Goal: Task Accomplishment & Management: Use online tool/utility

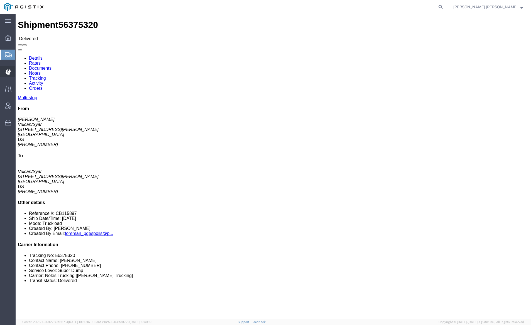
click at [19, 72] on span "Dispatch Manager" at bounding box center [17, 71] width 4 height 11
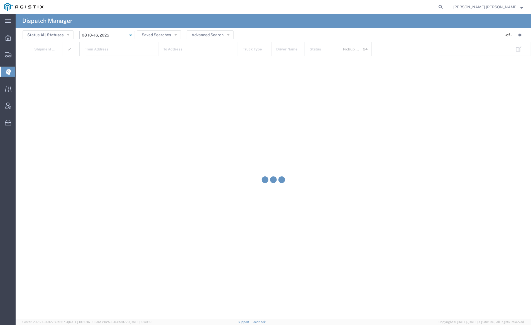
click at [101, 35] on input "[DATE] - [DATE]" at bounding box center [107, 35] width 56 height 8
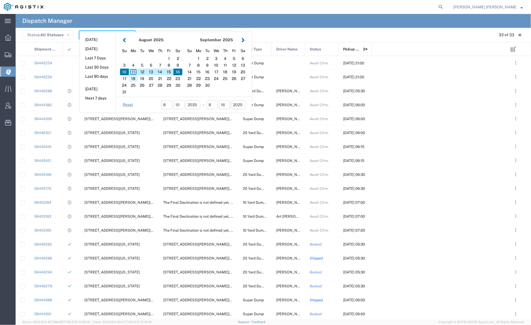
click at [134, 77] on div "18" at bounding box center [133, 78] width 9 height 7
type input "[DATE]"
type input "[DATE] - [DATE]"
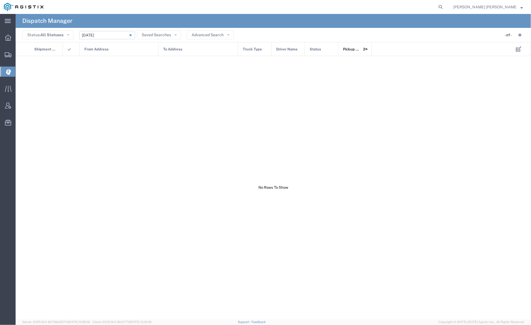
click at [103, 32] on input "[DATE] - [DATE]" at bounding box center [107, 35] width 56 height 8
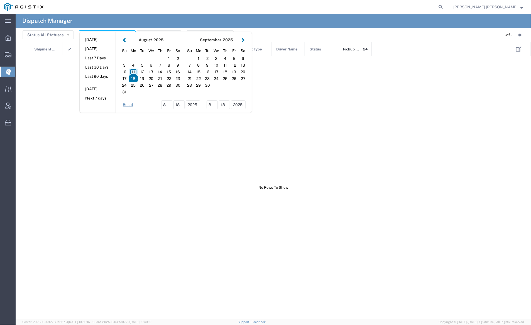
click at [132, 69] on div "11" at bounding box center [133, 71] width 9 height 7
type input "[DATE]"
type input "[DATE] - [DATE]"
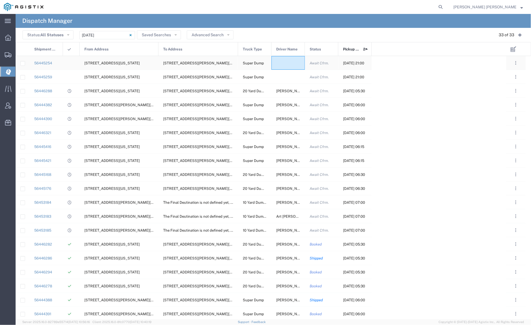
click at [283, 64] on div at bounding box center [287, 63] width 33 height 14
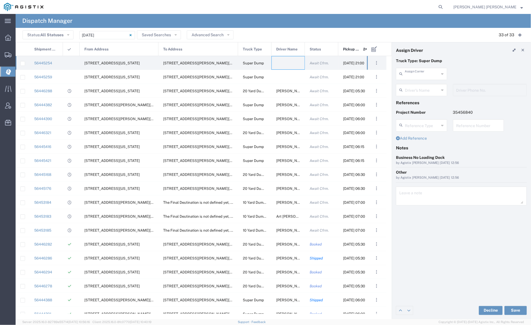
click at [418, 73] on input "text" at bounding box center [422, 73] width 35 height 10
click at [416, 85] on span "[PERSON_NAME] Trans Services" at bounding box center [421, 90] width 50 height 17
type input "[PERSON_NAME] Trans Services"
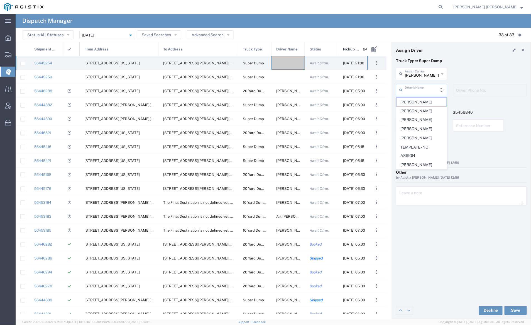
click at [416, 87] on input "text" at bounding box center [422, 90] width 35 height 10
click at [495, 51] on header "Assign Driver" at bounding box center [461, 50] width 139 height 16
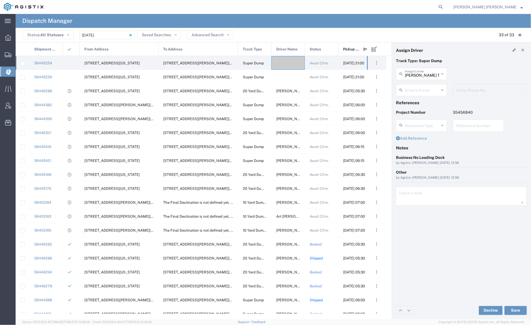
click at [425, 16] on agx-page-header "Dispatch Manager" at bounding box center [273, 21] width 515 height 14
